Goal: Transaction & Acquisition: Purchase product/service

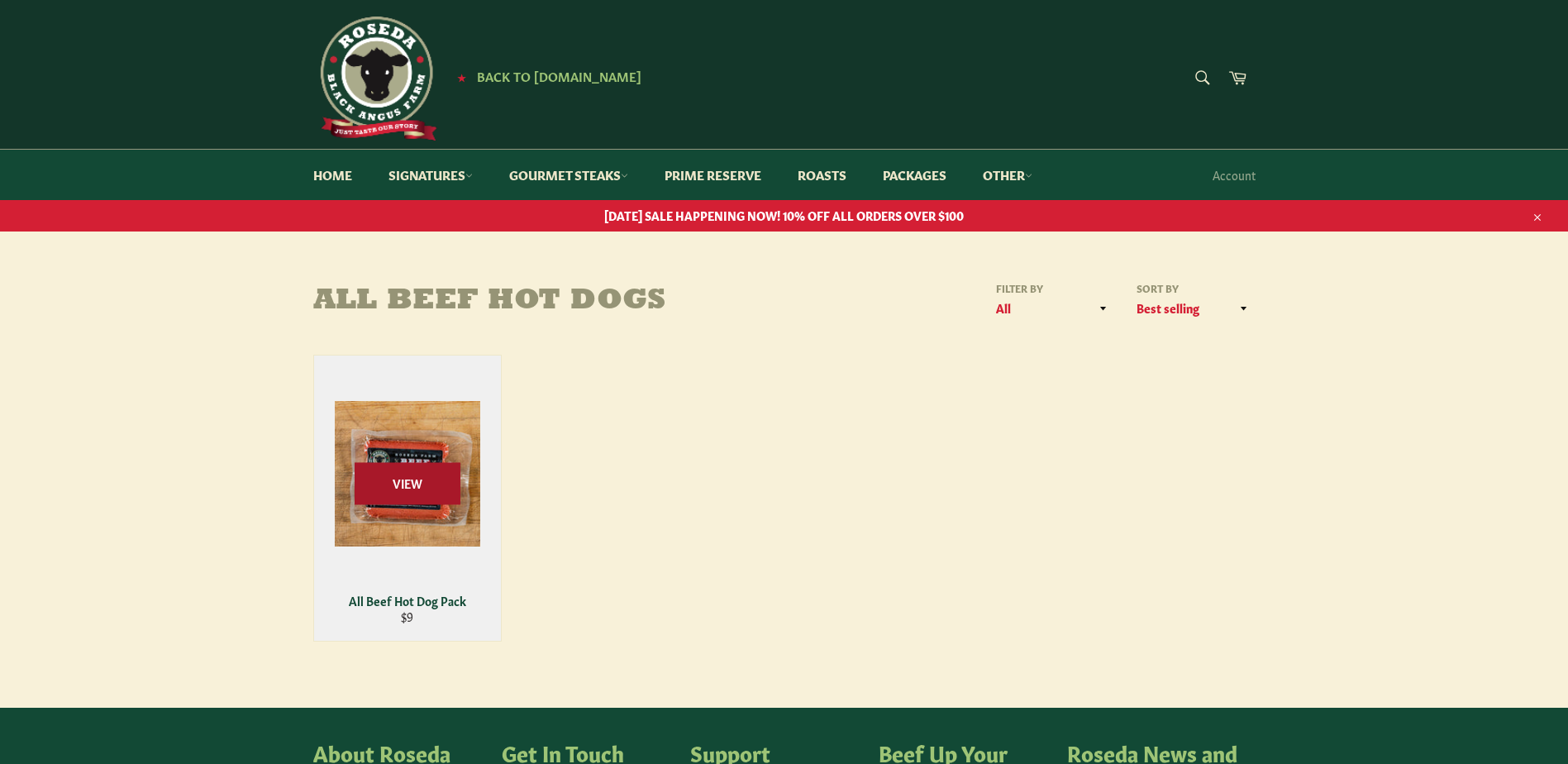
click at [413, 490] on span "View" at bounding box center [408, 483] width 106 height 42
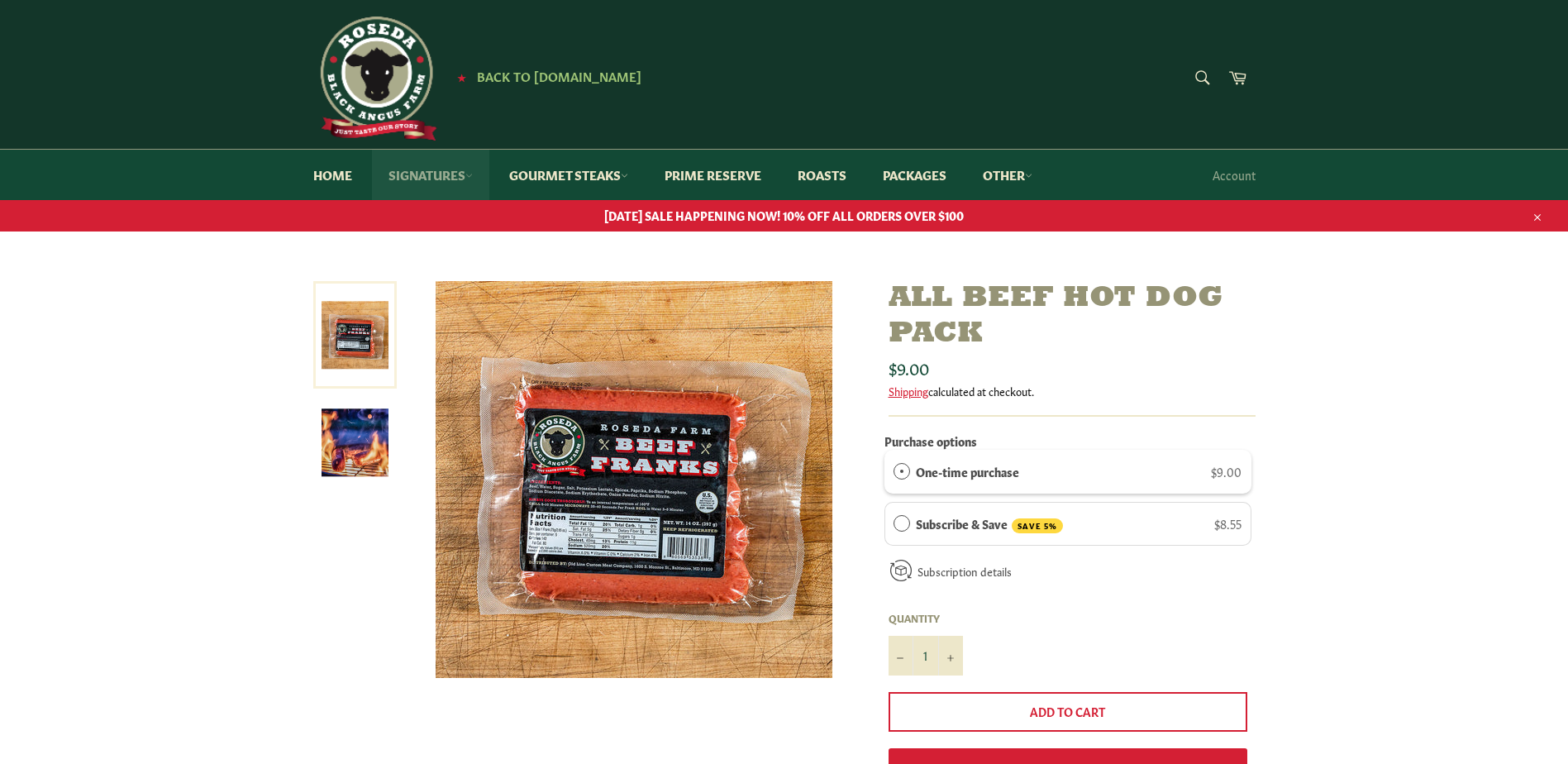
click at [467, 180] on icon at bounding box center [469, 175] width 7 height 7
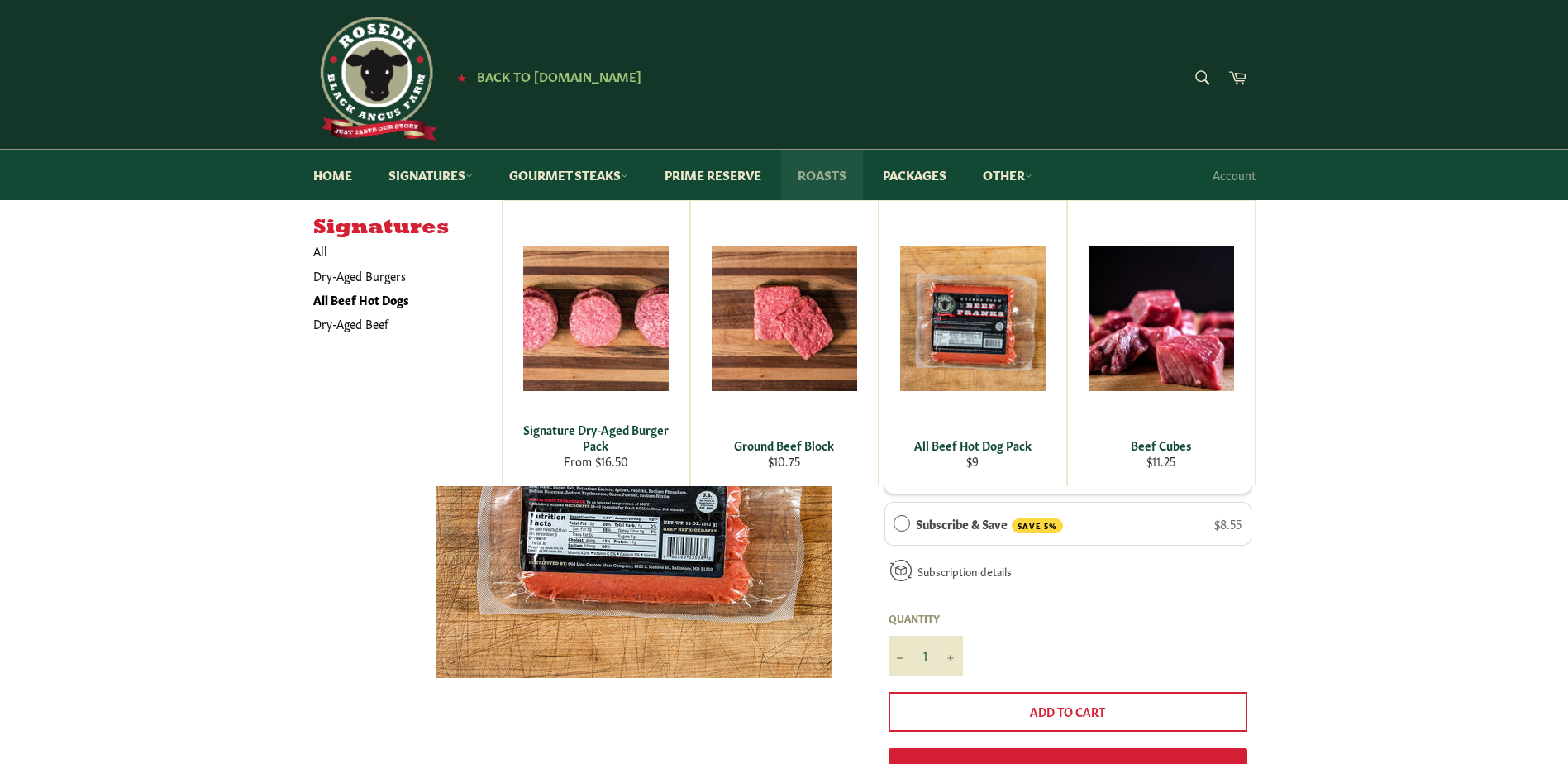
click at [826, 174] on link "Roasts" at bounding box center [822, 174] width 81 height 50
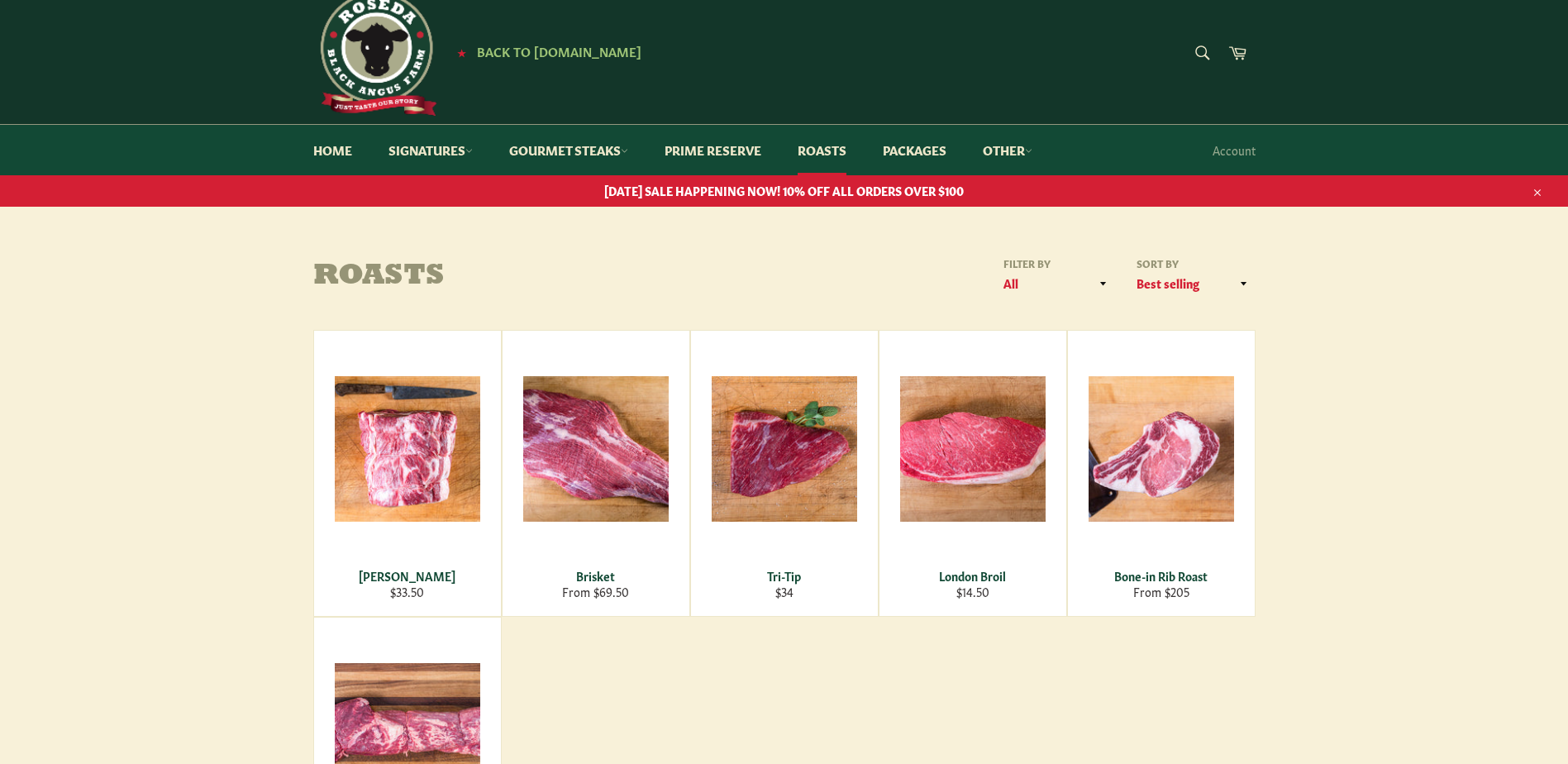
scroll to position [6, 0]
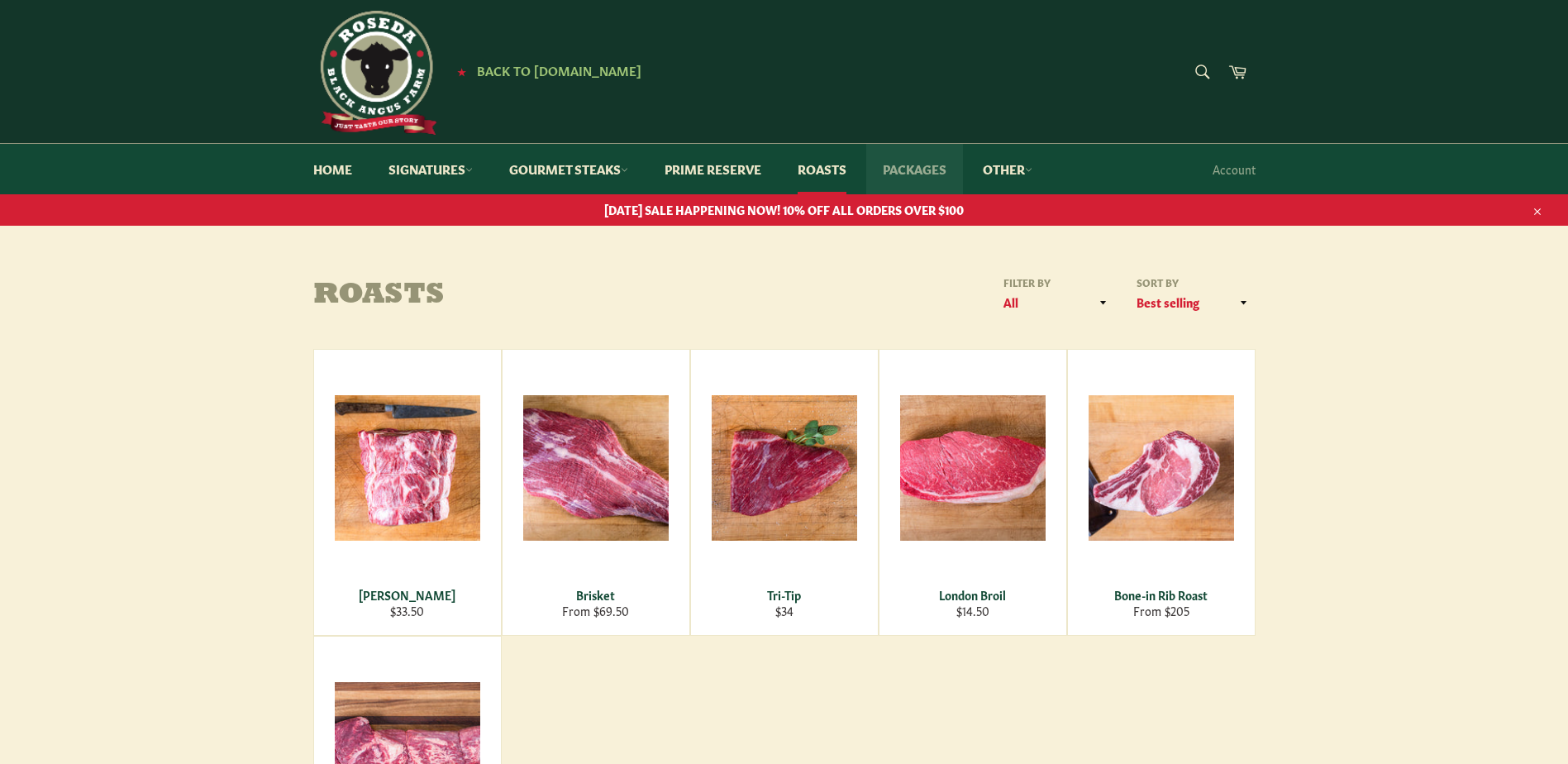
click at [902, 171] on link "Packages" at bounding box center [914, 168] width 97 height 50
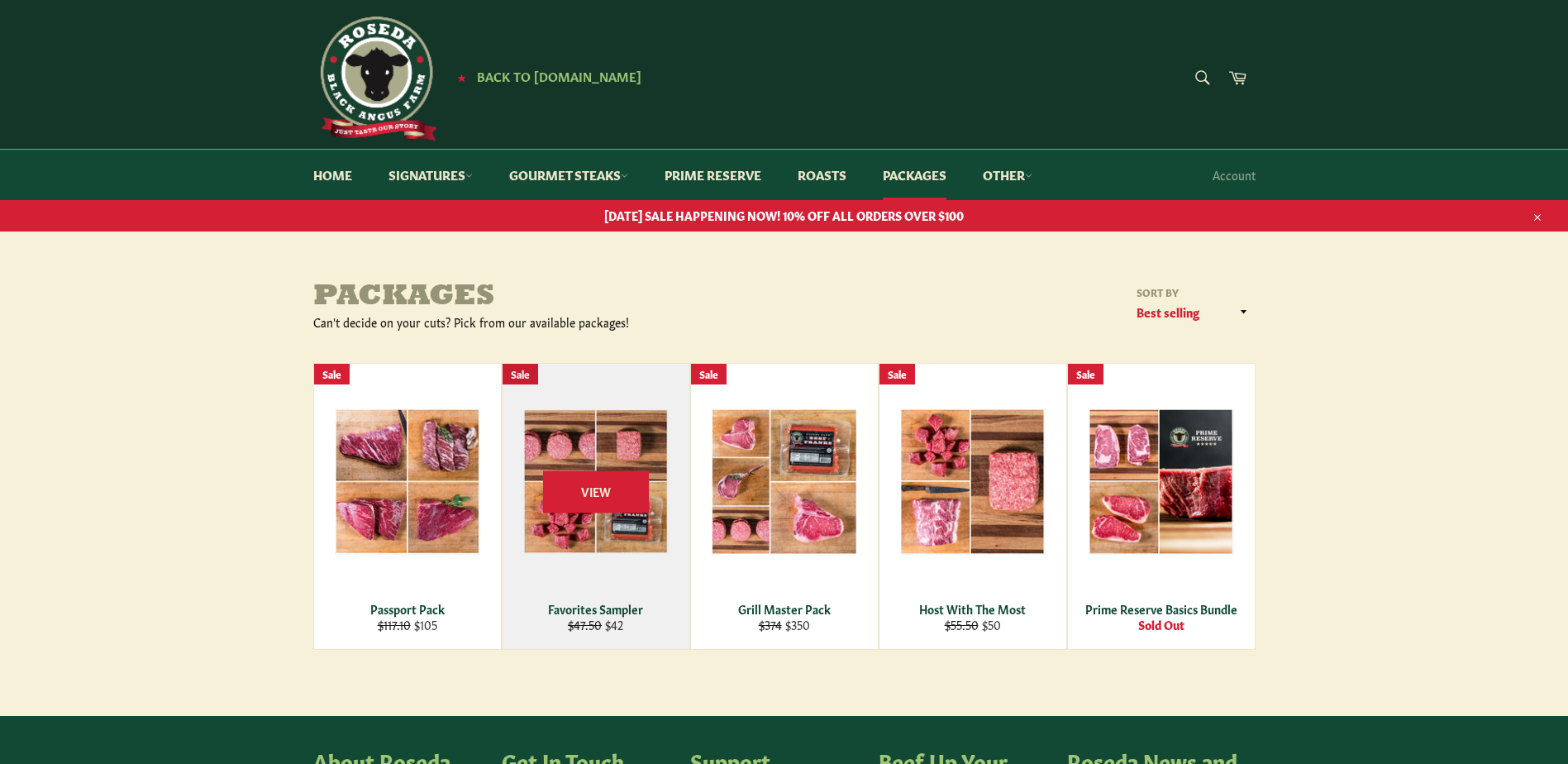
click at [623, 549] on div "View" at bounding box center [596, 506] width 187 height 285
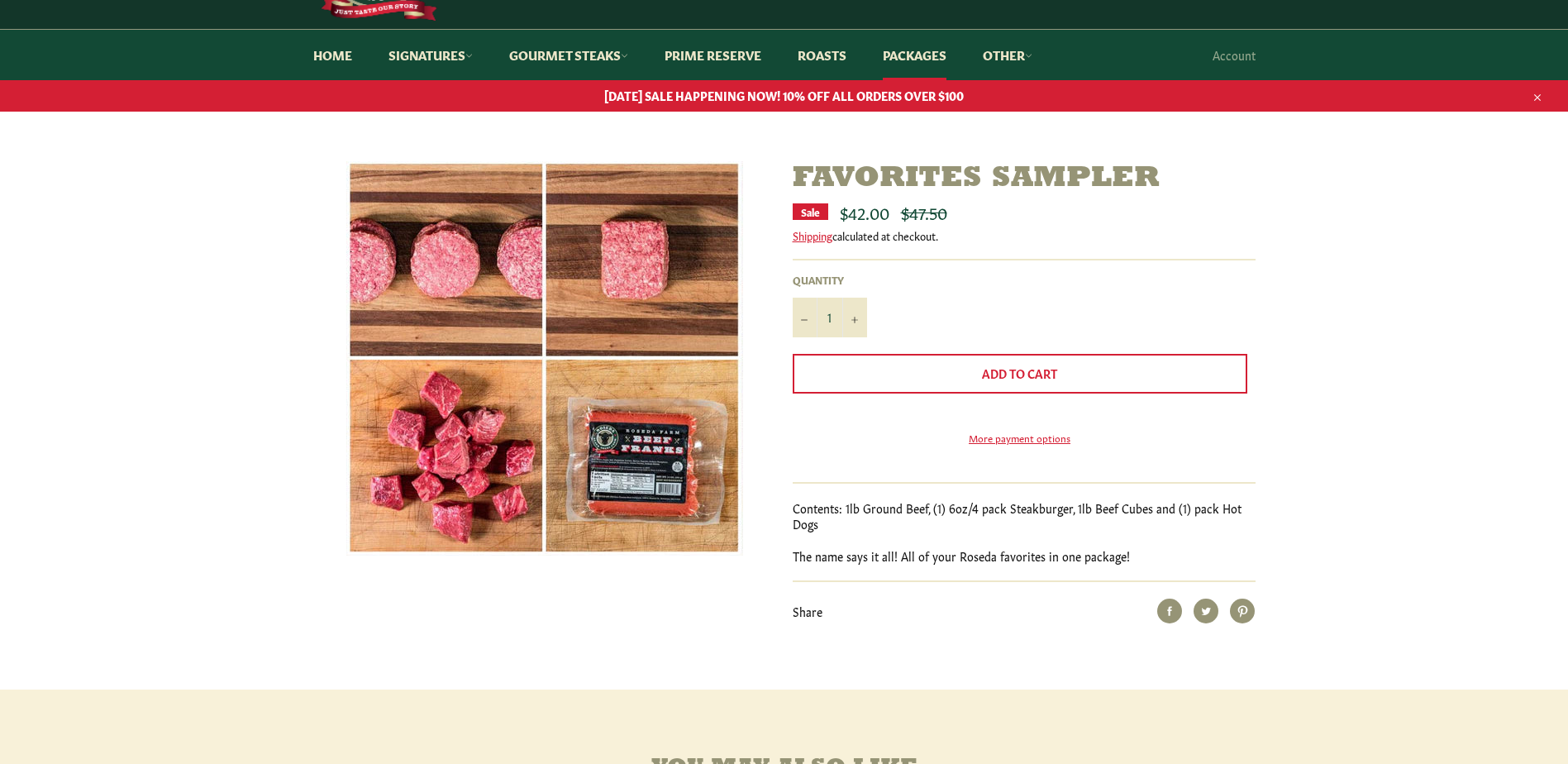
scroll to position [161, 0]
